Goal: Information Seeking & Learning: Compare options

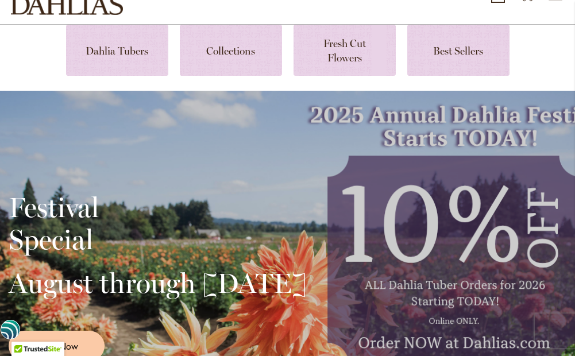
scroll to position [115, 0]
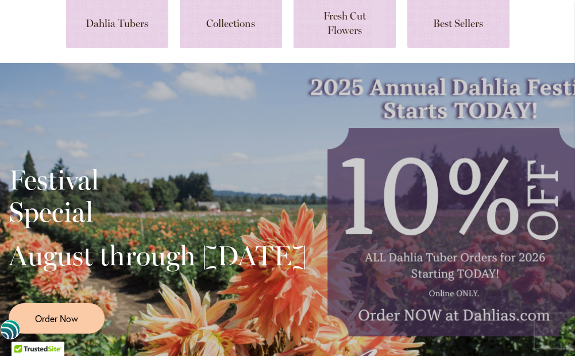
click at [199, 78] on div "Festival Special August through September 28th Order Now" at bounding box center [287, 245] width 575 height 364
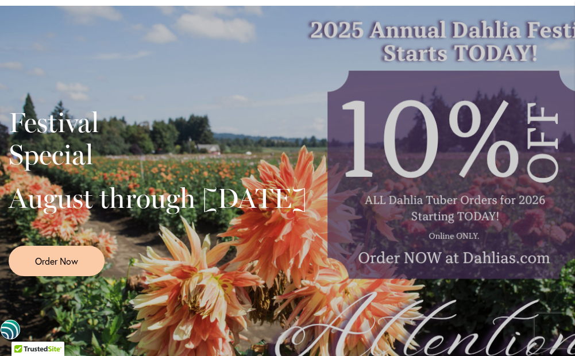
scroll to position [517, 0]
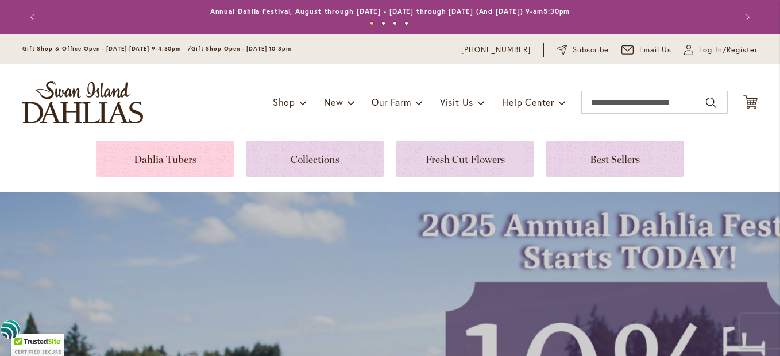
click at [163, 154] on link at bounding box center [165, 159] width 138 height 36
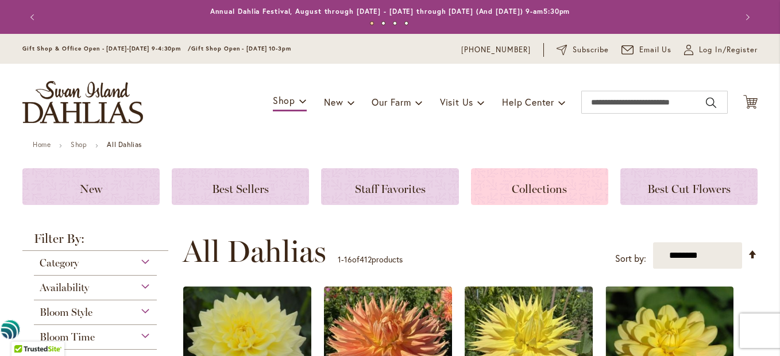
click at [480, 184] on div "Collections" at bounding box center [539, 186] width 137 height 37
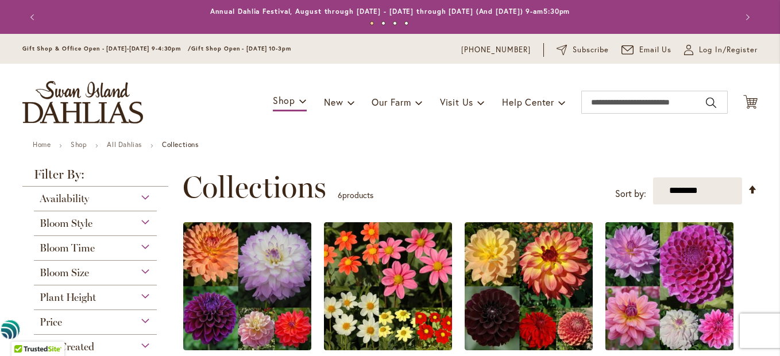
click at [683, 274] on img at bounding box center [669, 286] width 134 height 134
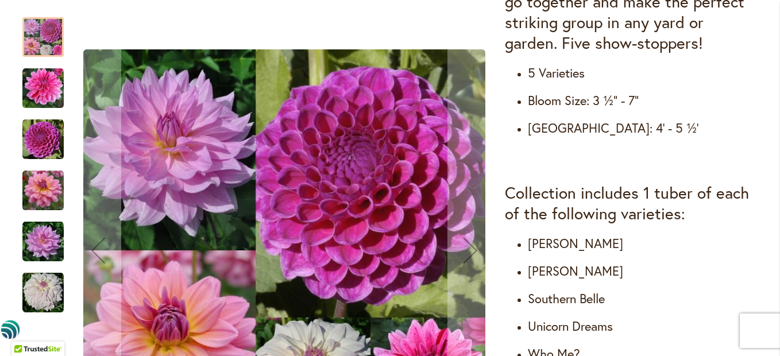
scroll to position [632, 0]
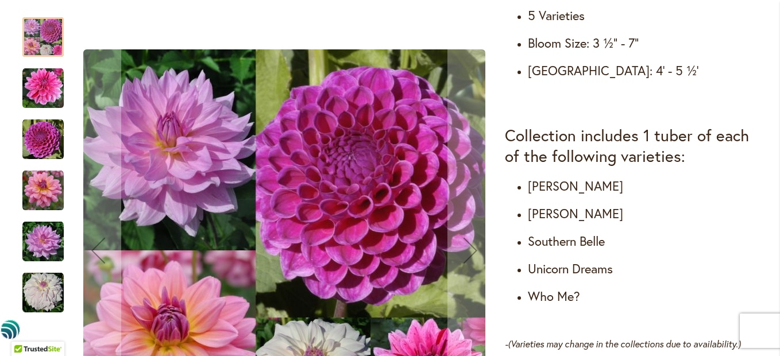
click at [48, 138] on img "NIJINSKI" at bounding box center [42, 139] width 41 height 41
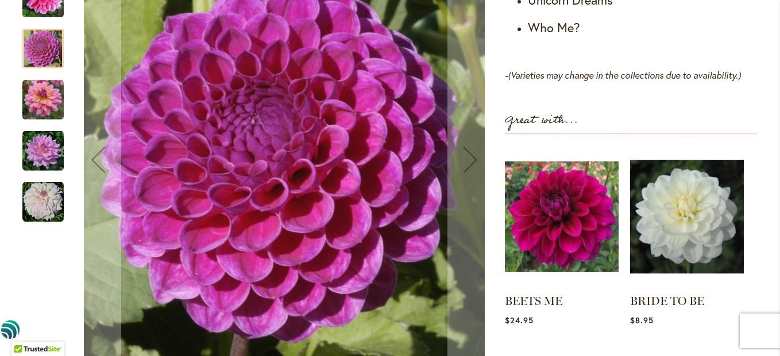
scroll to position [919, 0]
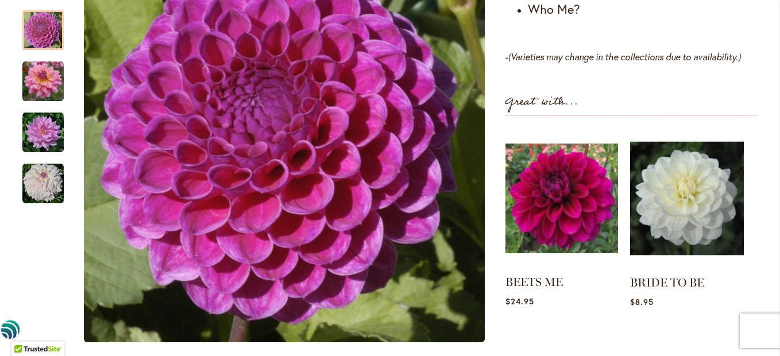
click at [551, 181] on img at bounding box center [561, 198] width 113 height 141
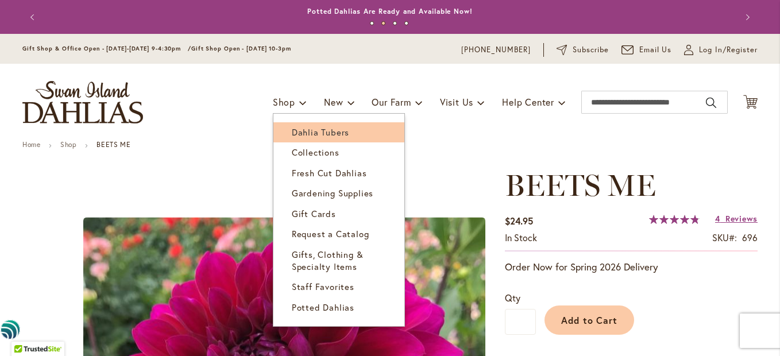
click at [296, 129] on span "Dahlia Tubers" at bounding box center [320, 131] width 57 height 11
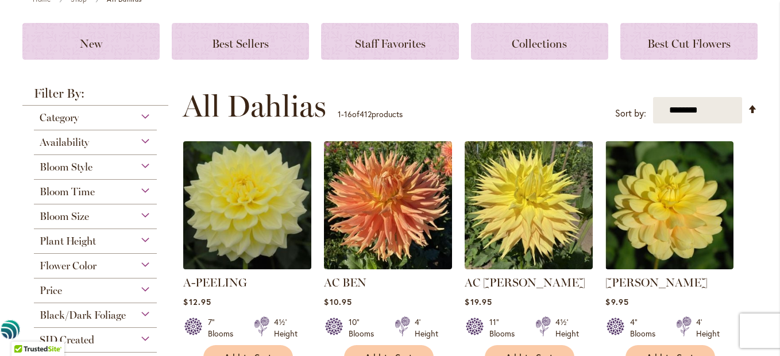
scroll to position [172, 0]
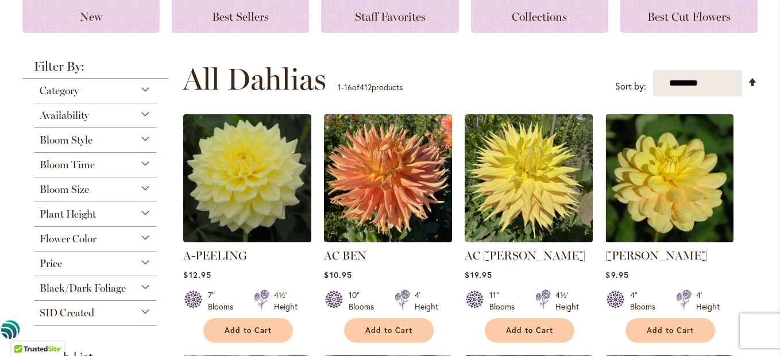
click at [140, 214] on div "Plant Height" at bounding box center [95, 211] width 123 height 18
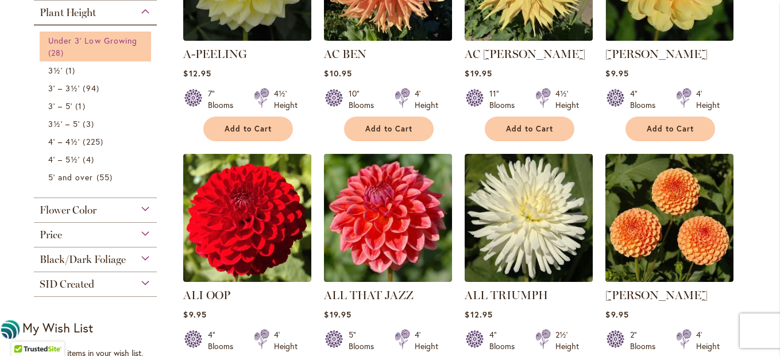
click at [71, 45] on span "Under 3' Low Growing" at bounding box center [92, 40] width 89 height 11
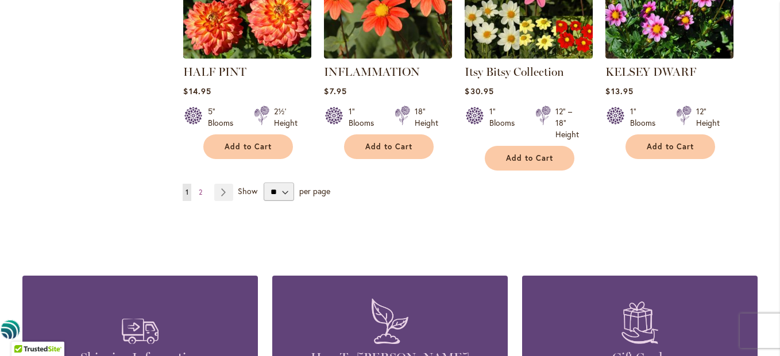
scroll to position [1149, 0]
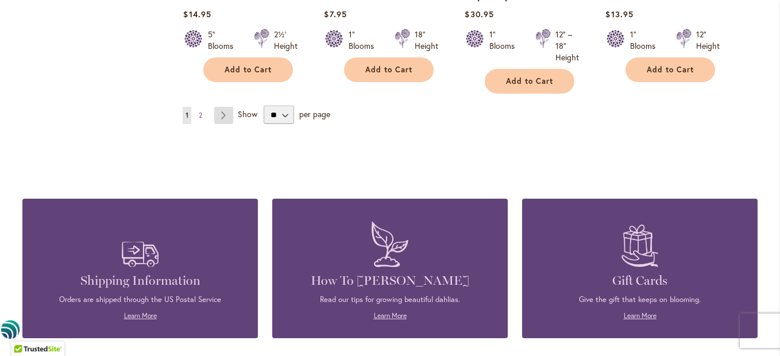
click at [219, 107] on link "Page Next" at bounding box center [223, 115] width 19 height 17
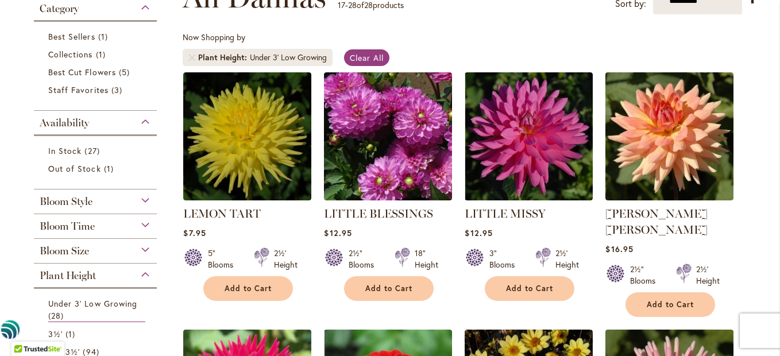
scroll to position [172, 0]
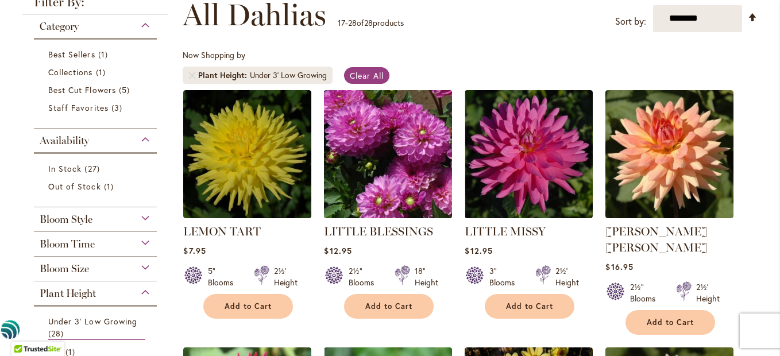
click at [383, 160] on img at bounding box center [388, 154] width 134 height 134
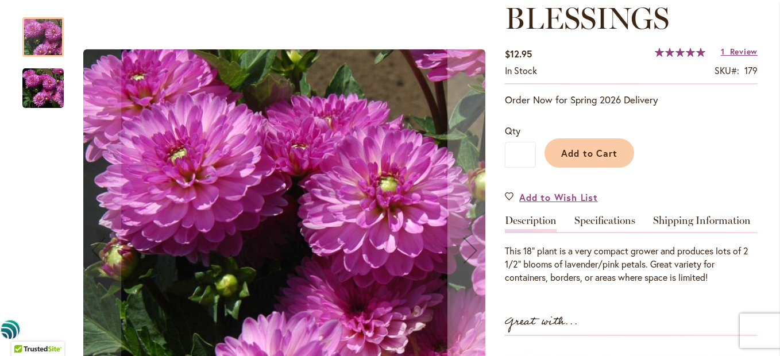
scroll to position [172, 0]
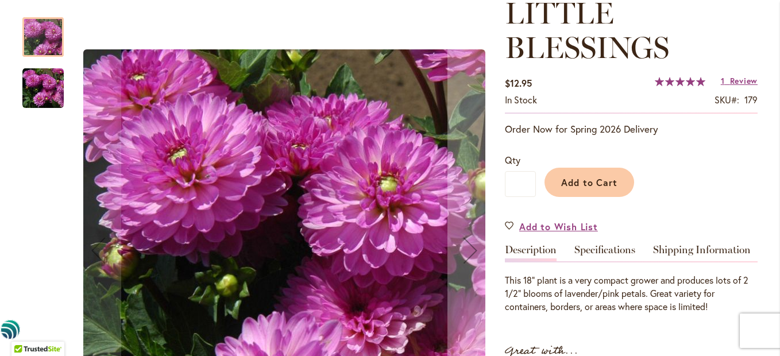
click at [41, 87] on img "LITTLE BLESSINGS" at bounding box center [42, 88] width 41 height 42
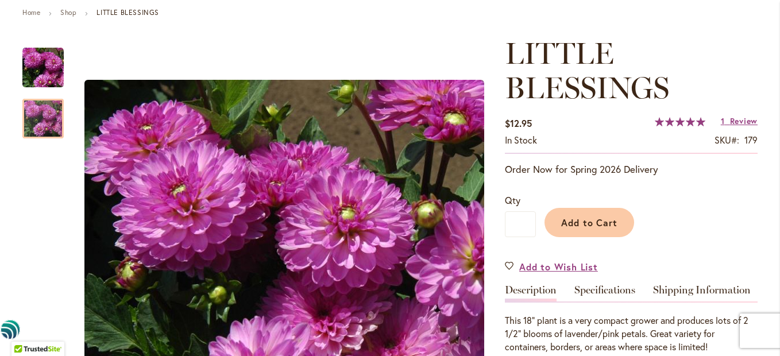
scroll to position [57, 0]
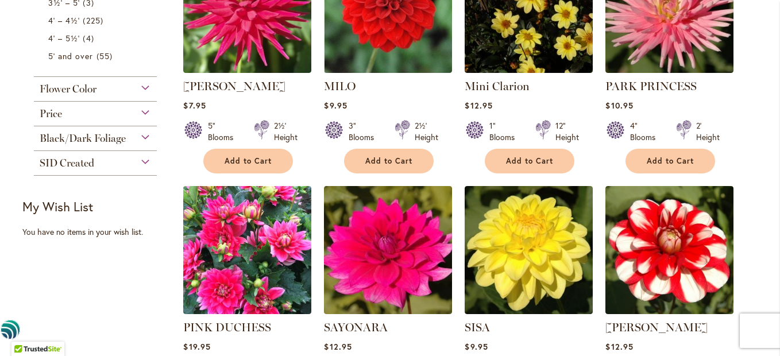
scroll to position [632, 0]
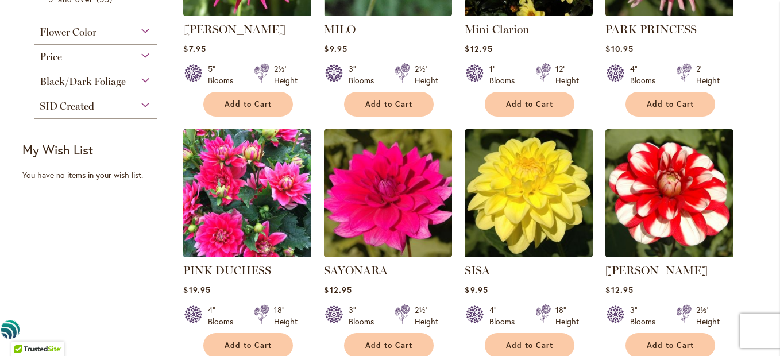
click at [258, 184] on img at bounding box center [247, 193] width 134 height 134
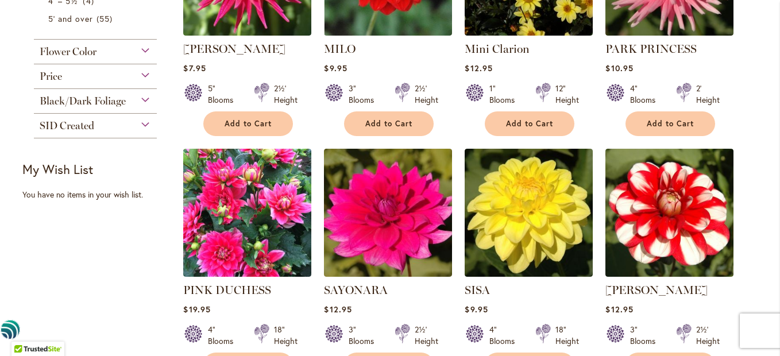
scroll to position [632, 0]
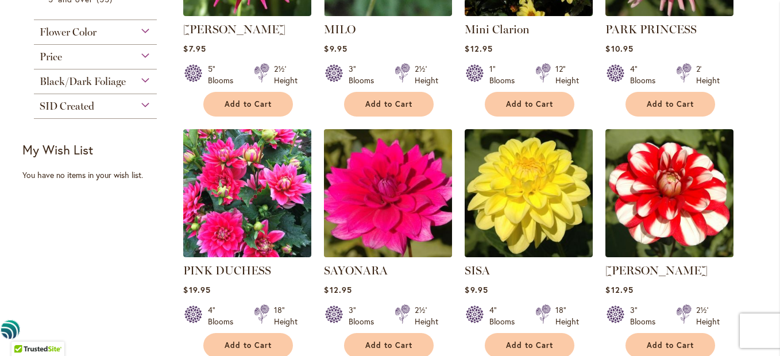
click at [376, 192] on img at bounding box center [388, 193] width 134 height 134
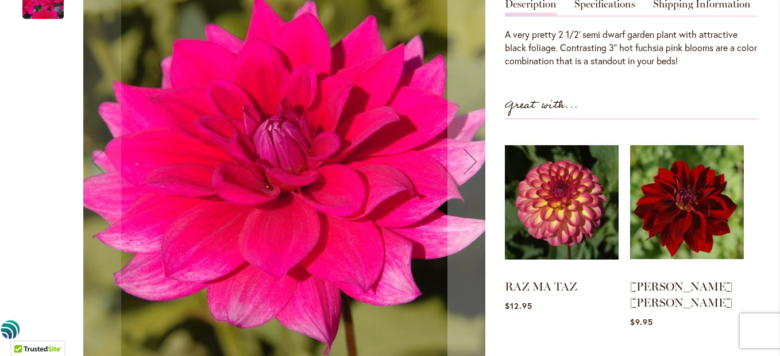
scroll to position [402, 0]
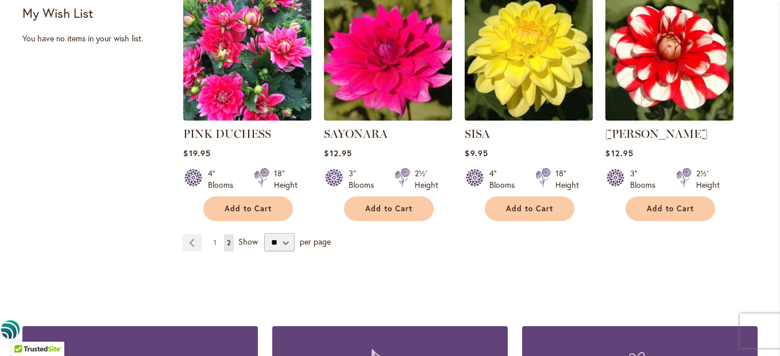
scroll to position [804, 0]
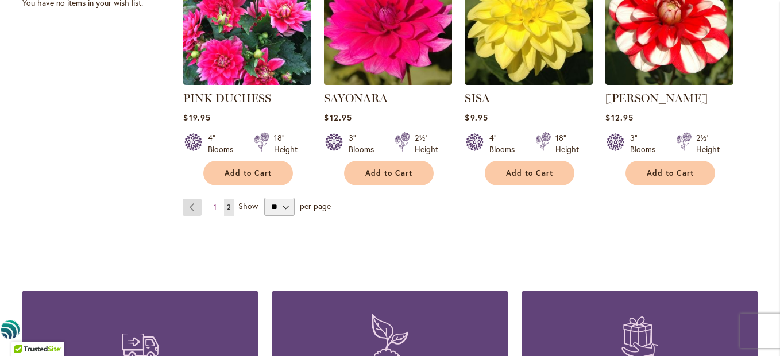
click at [187, 199] on link "Page Previous" at bounding box center [192, 207] width 19 height 17
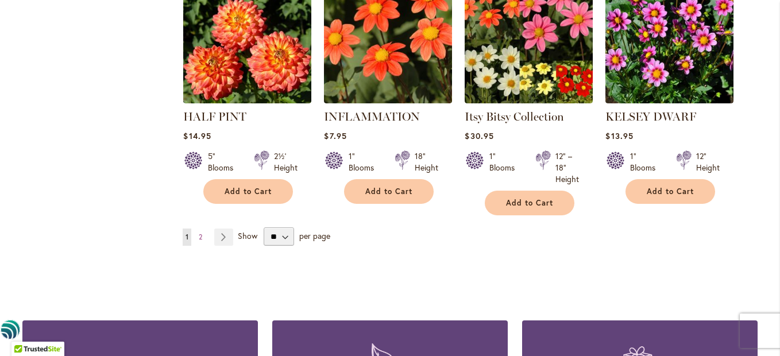
scroll to position [1034, 0]
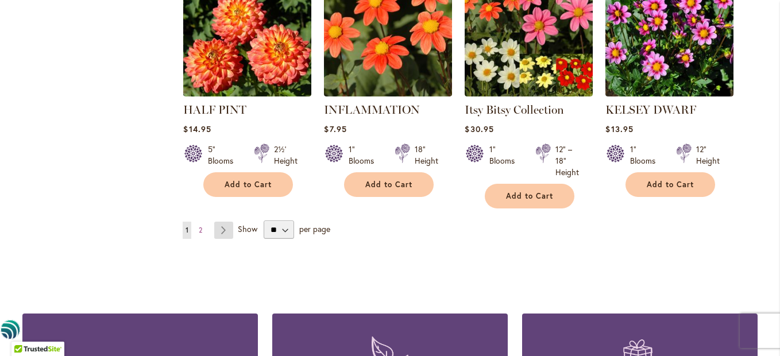
click at [221, 222] on link "Page Next" at bounding box center [223, 230] width 19 height 17
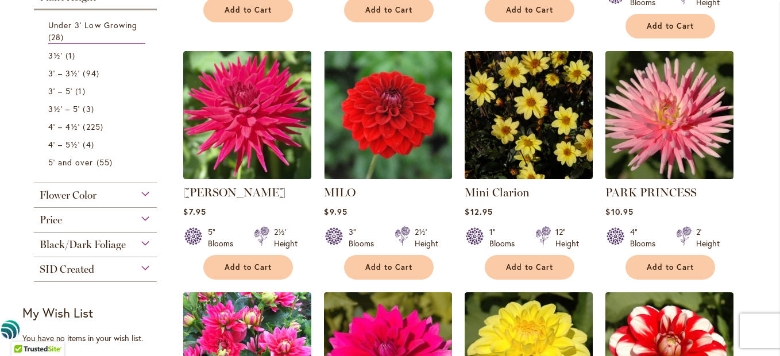
scroll to position [517, 0]
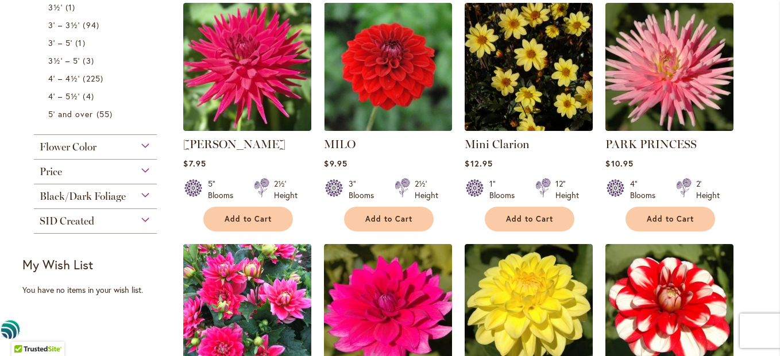
click at [109, 146] on div "Flower Color" at bounding box center [95, 144] width 123 height 18
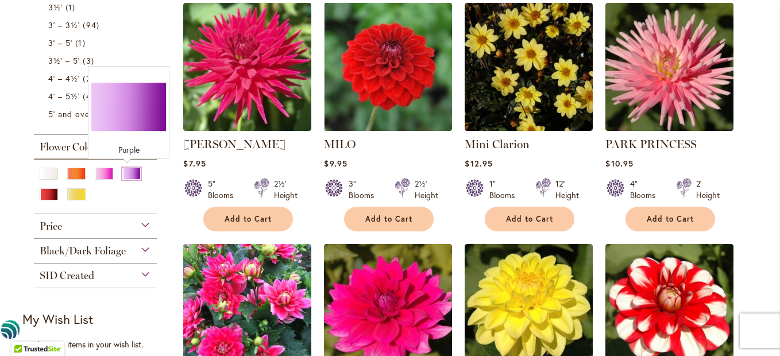
click at [123, 171] on div "Purple" at bounding box center [131, 174] width 18 height 12
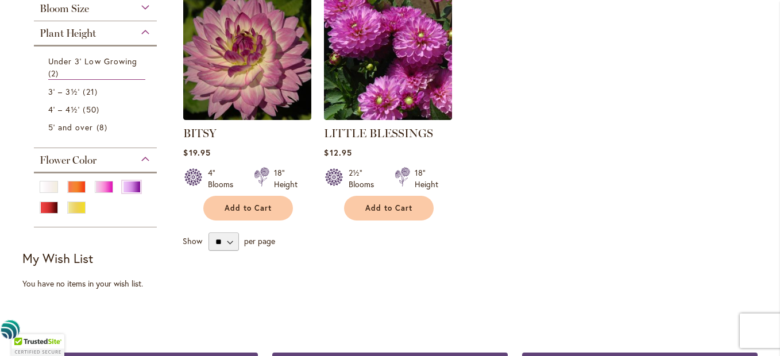
scroll to position [230, 0]
